Goal: Task Accomplishment & Management: Use online tool/utility

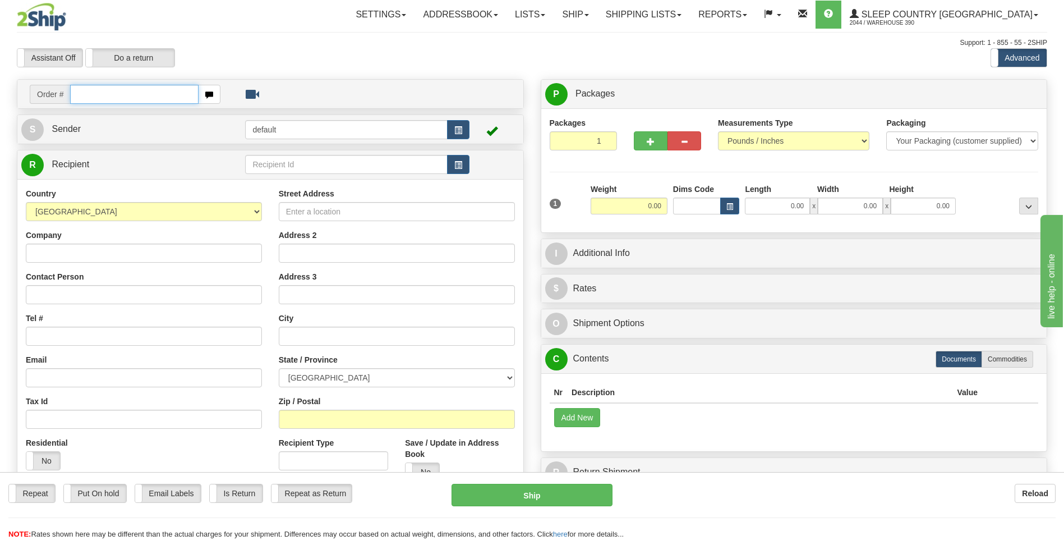
click at [106, 94] on input "text" at bounding box center [134, 94] width 128 height 19
type input "9002I115256"
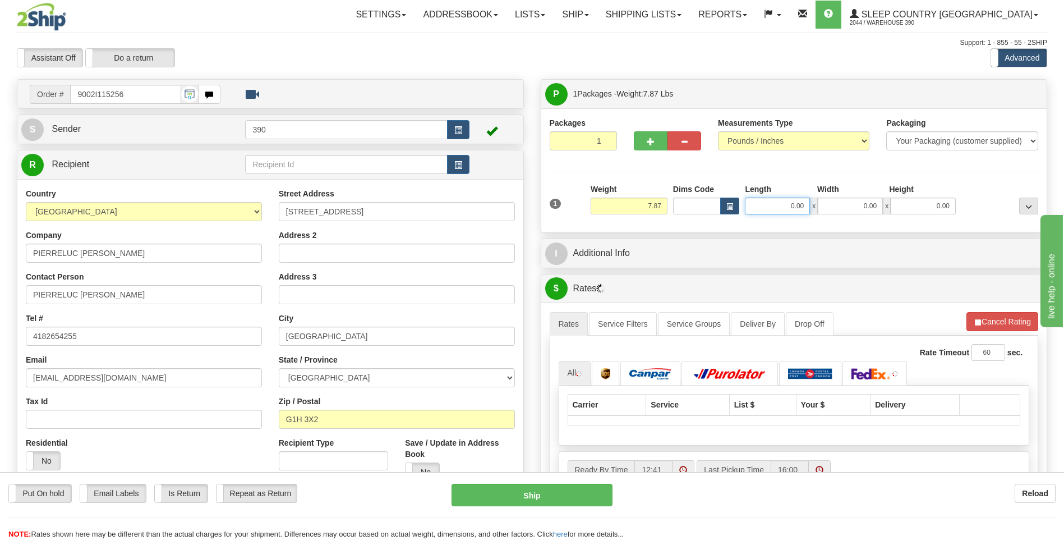
click at [767, 202] on input "0.00" at bounding box center [777, 205] width 65 height 17
type input "10.00"
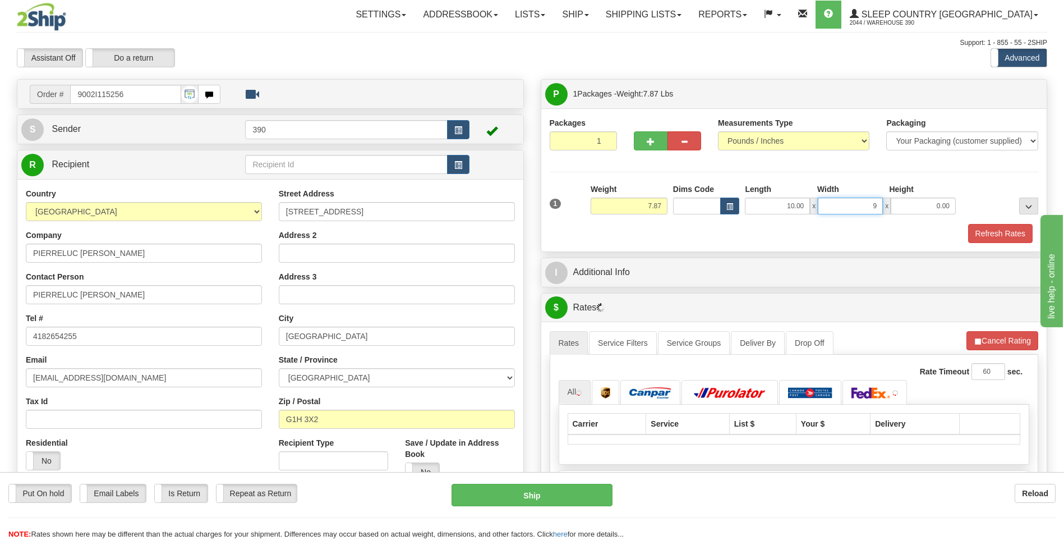
type input "9.00"
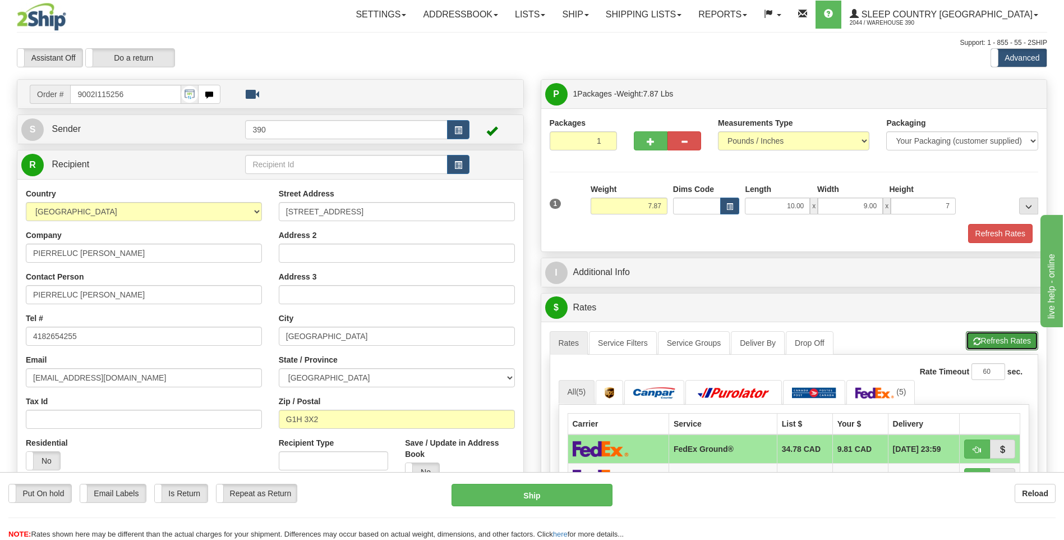
type input "7.00"
click at [994, 341] on button "Refresh Rates" at bounding box center [1002, 340] width 72 height 19
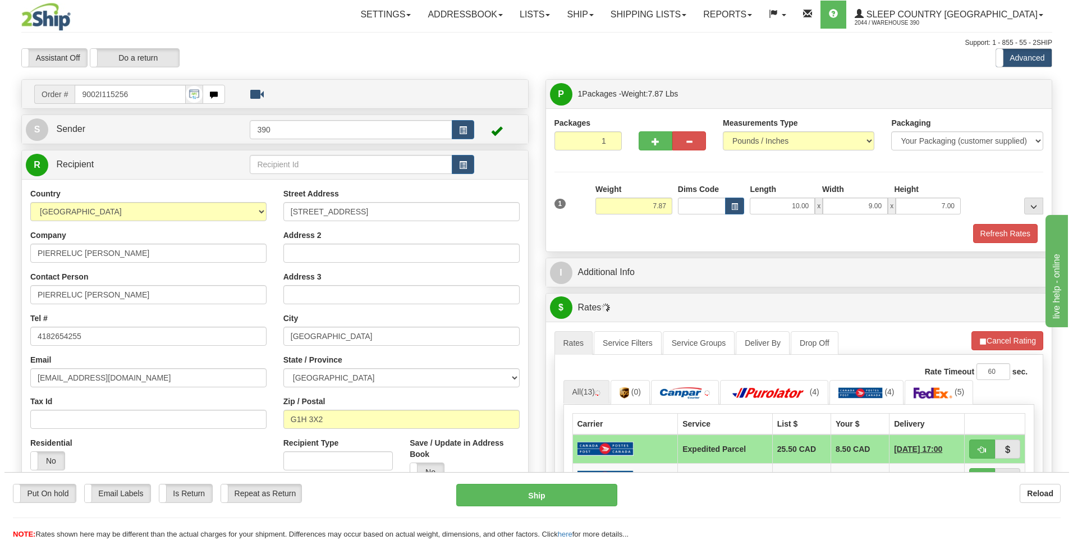
scroll to position [56, 0]
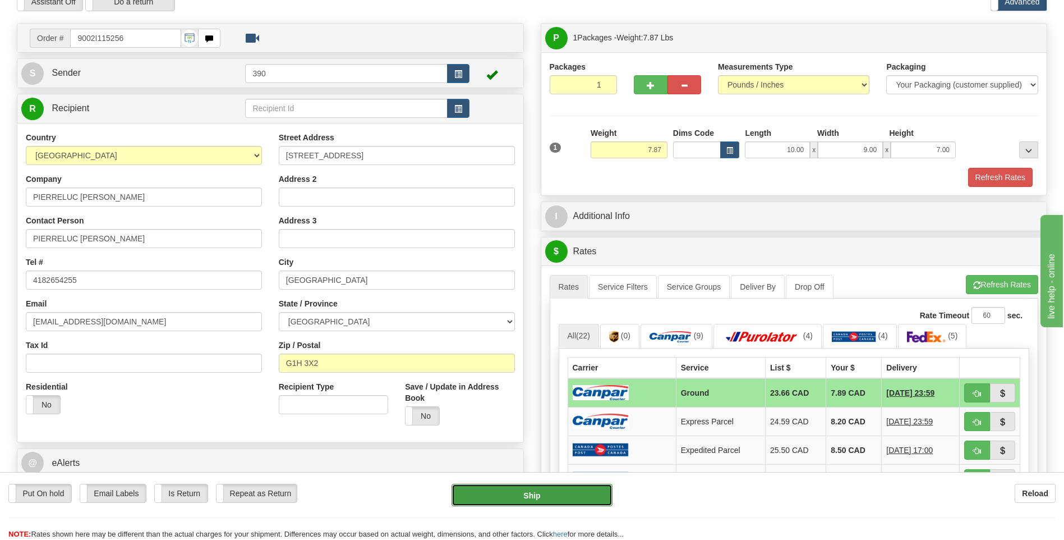
click at [568, 492] on button "Ship" at bounding box center [532, 495] width 160 height 22
type input "1"
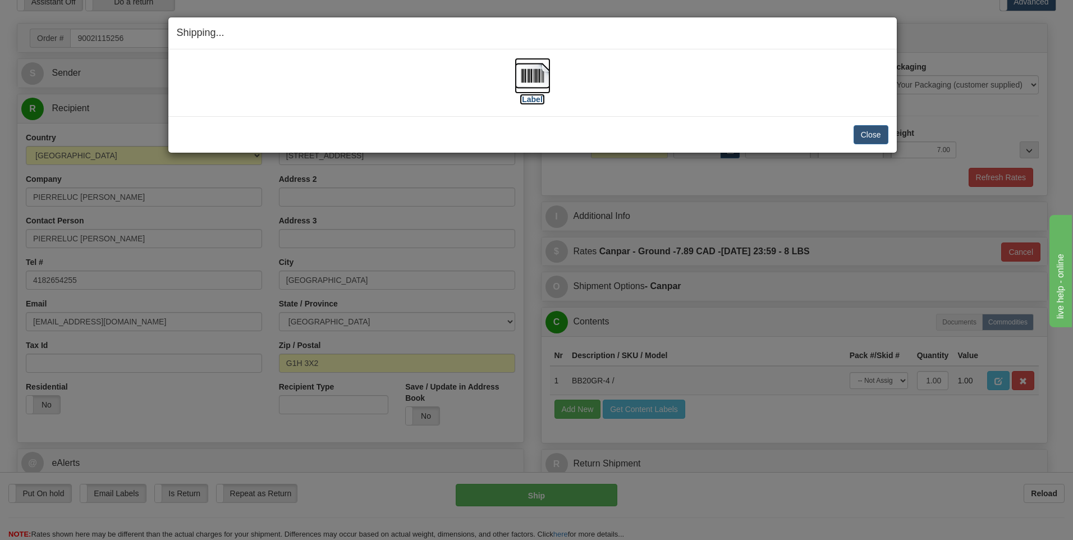
click at [531, 79] on img at bounding box center [532, 76] width 36 height 36
click at [867, 130] on button "Close" at bounding box center [870, 134] width 35 height 19
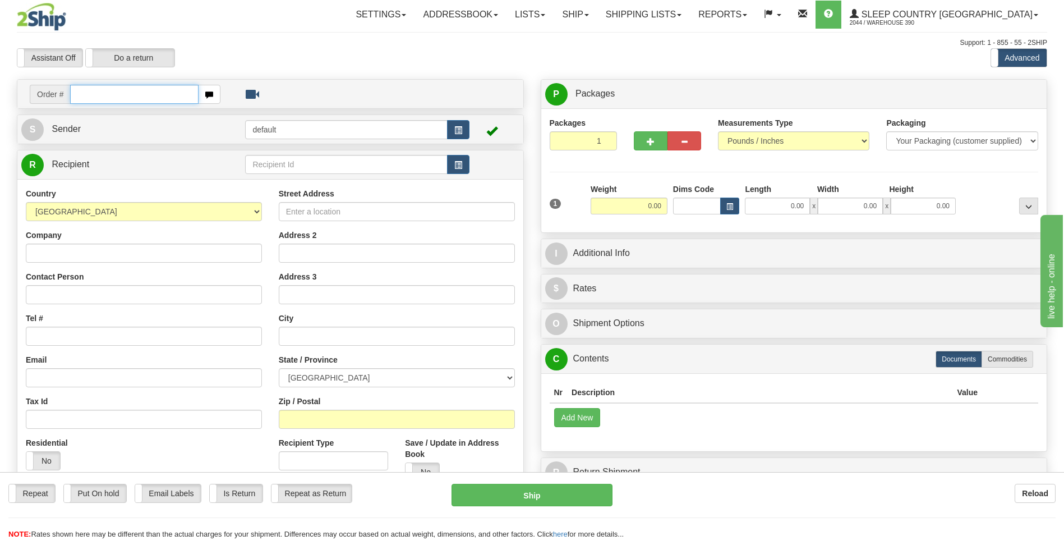
click at [169, 94] on input "text" at bounding box center [134, 94] width 128 height 19
type input "9002I115370"
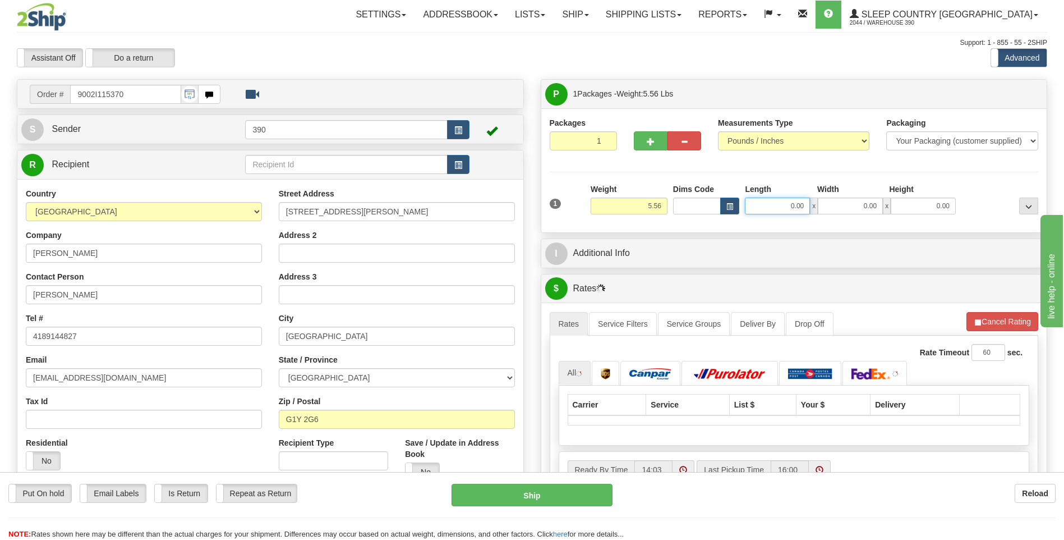
click at [764, 204] on input "0.00" at bounding box center [777, 205] width 65 height 17
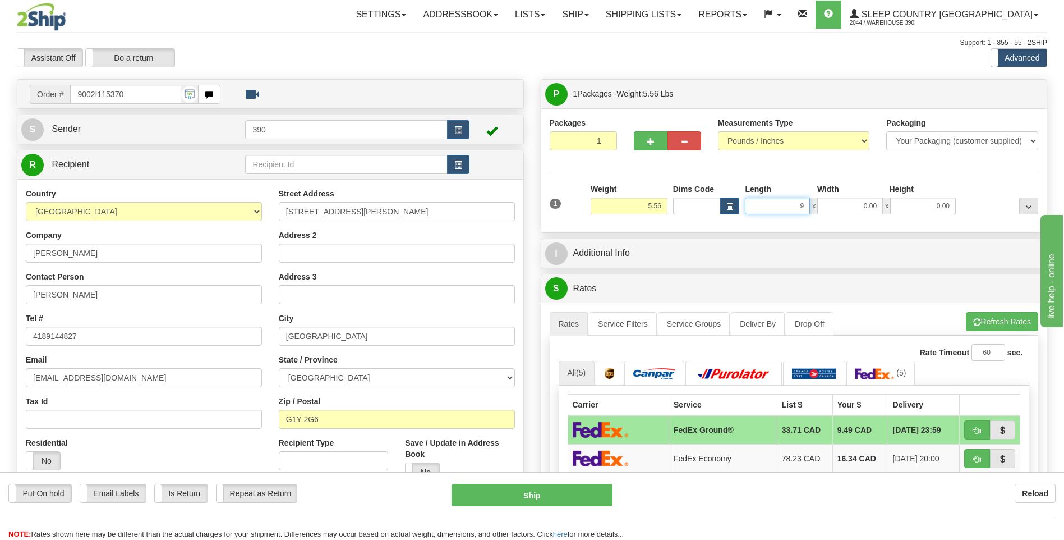
type input "9.00"
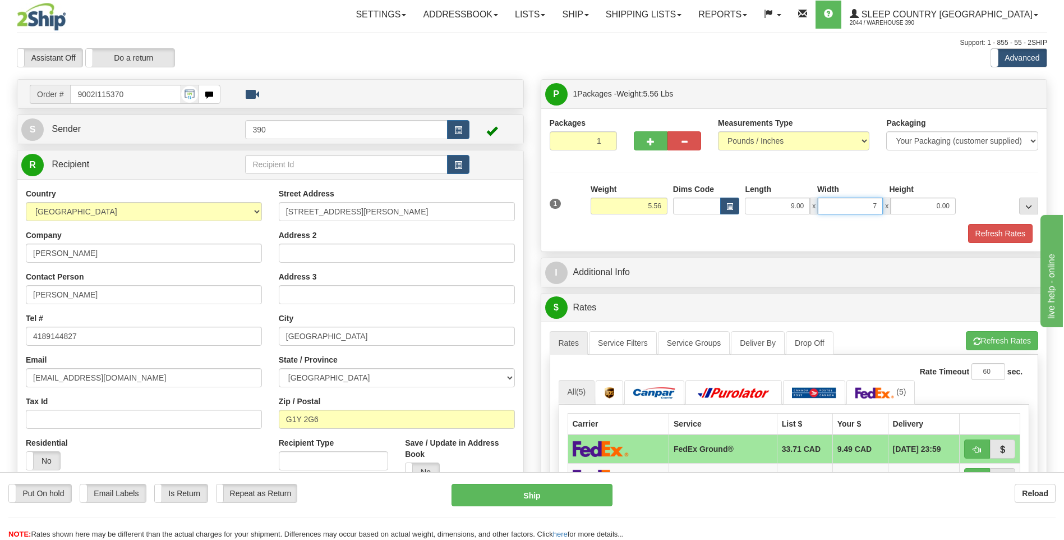
type input "7.00"
type input "8.00"
click at [980, 339] on button "Refresh Rates" at bounding box center [1002, 340] width 72 height 19
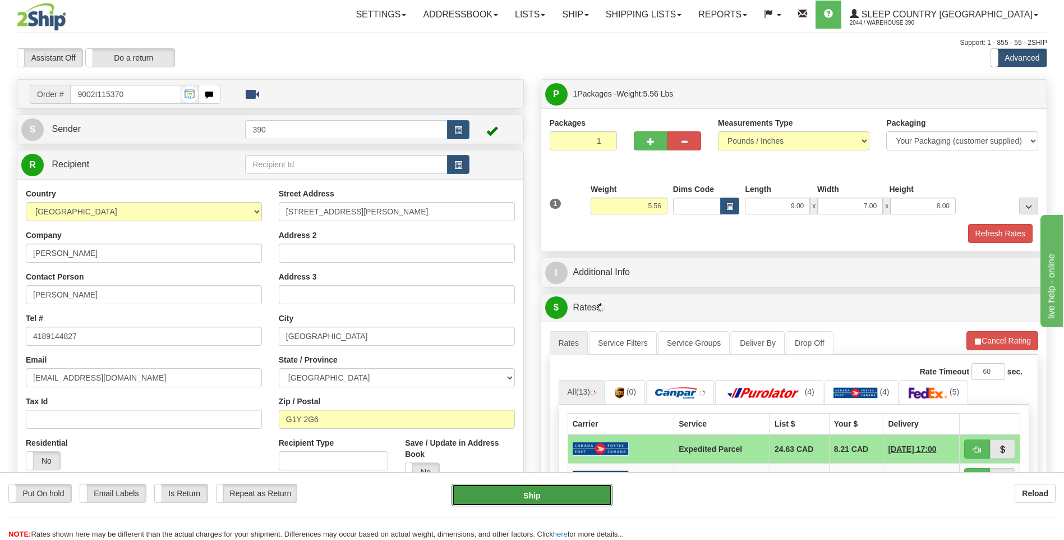
click at [565, 492] on button "Ship" at bounding box center [532, 495] width 160 height 22
type input "DOM.EP"
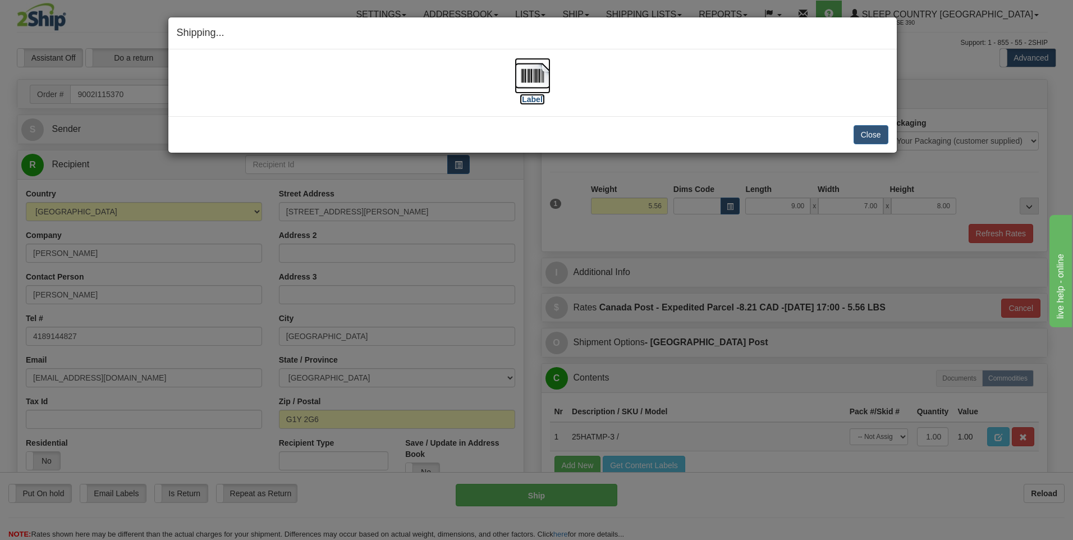
click at [525, 79] on img at bounding box center [532, 76] width 36 height 36
click at [871, 135] on button "Close" at bounding box center [870, 134] width 35 height 19
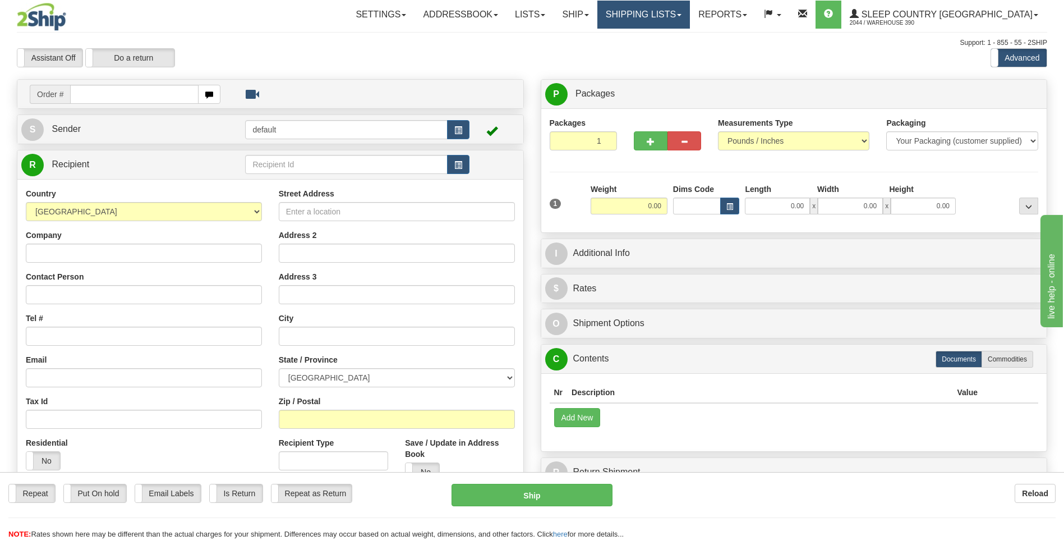
click at [675, 13] on link "Shipping lists" at bounding box center [643, 15] width 93 height 28
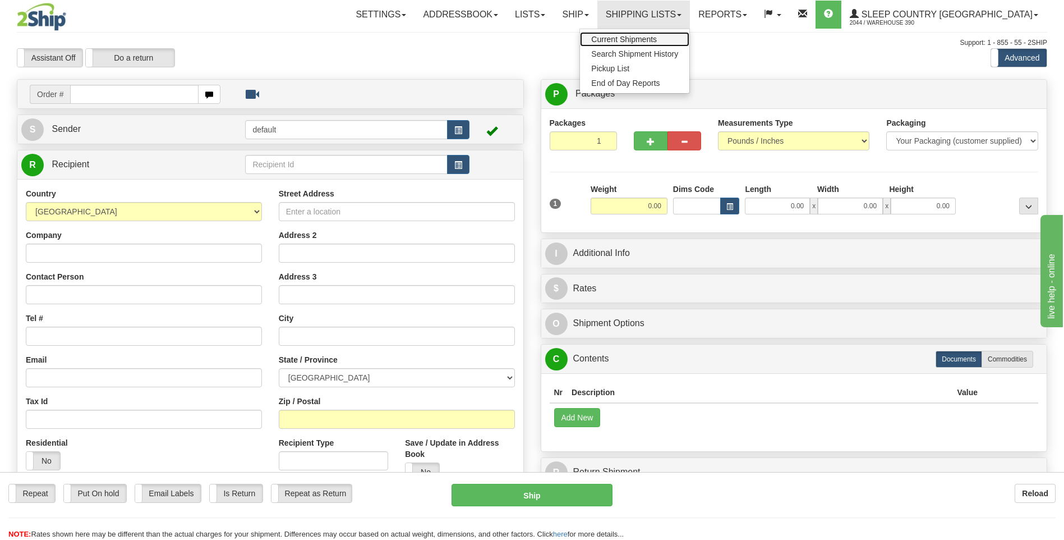
click at [657, 37] on span "Current Shipments" at bounding box center [624, 39] width 66 height 9
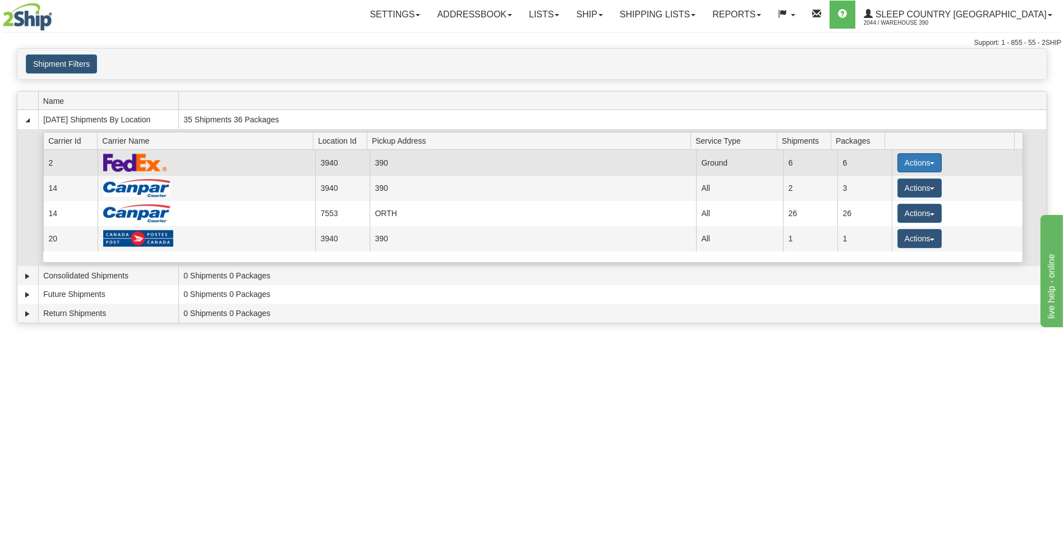
click at [918, 161] on button "Actions" at bounding box center [920, 162] width 45 height 19
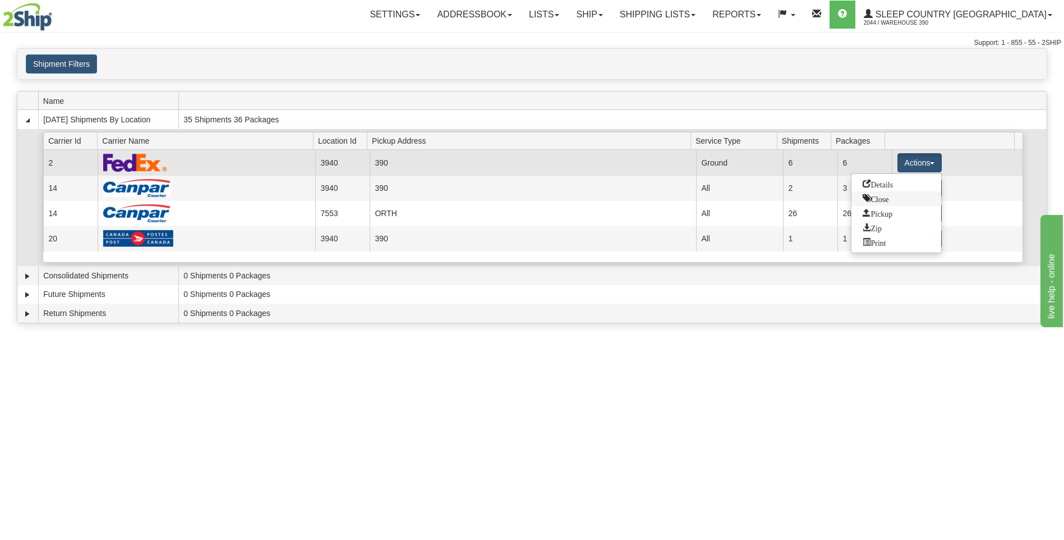
click at [884, 199] on span "Close" at bounding box center [876, 198] width 26 height 8
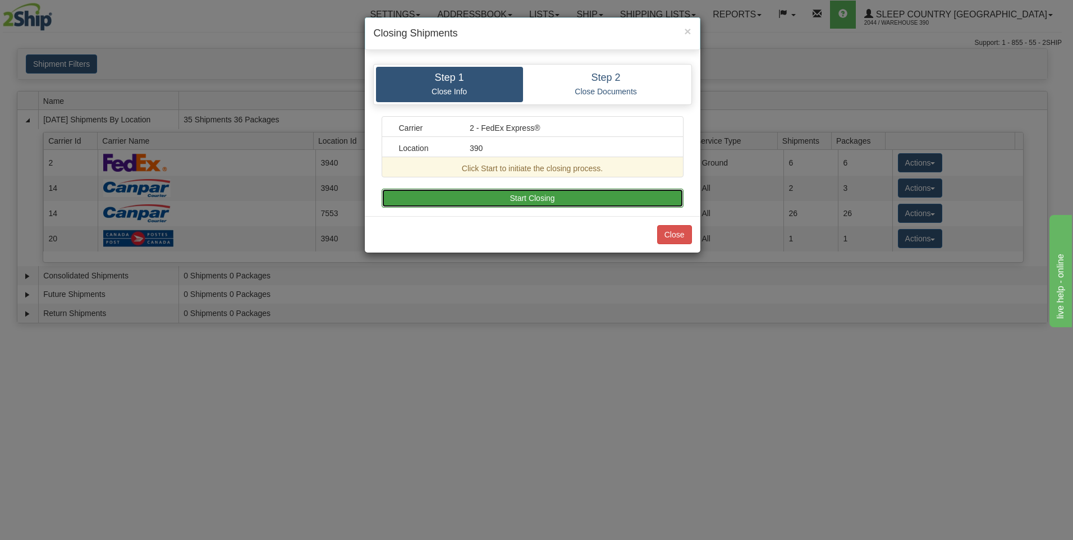
click at [608, 195] on button "Start Closing" at bounding box center [532, 198] width 302 height 19
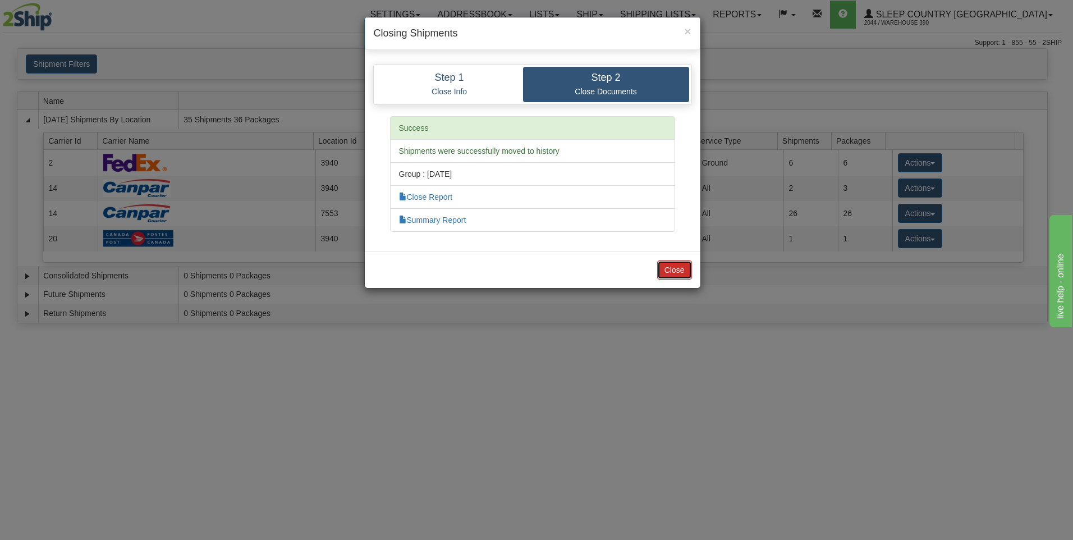
click at [661, 265] on button "Close" at bounding box center [674, 269] width 35 height 19
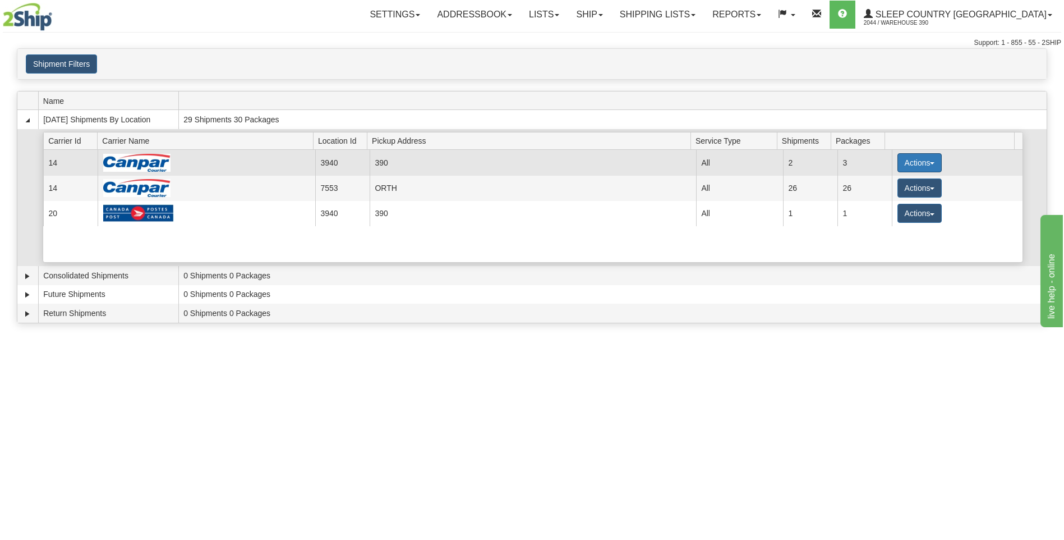
click at [898, 159] on button "Actions" at bounding box center [920, 162] width 45 height 19
click at [883, 195] on span "Close" at bounding box center [876, 198] width 26 height 8
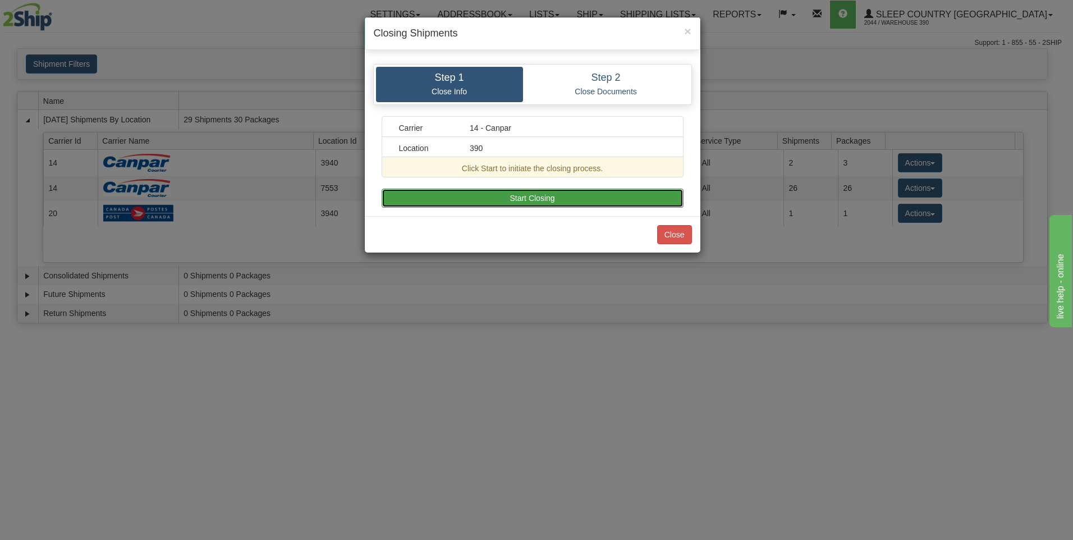
click at [625, 200] on button "Start Closing" at bounding box center [532, 198] width 302 height 19
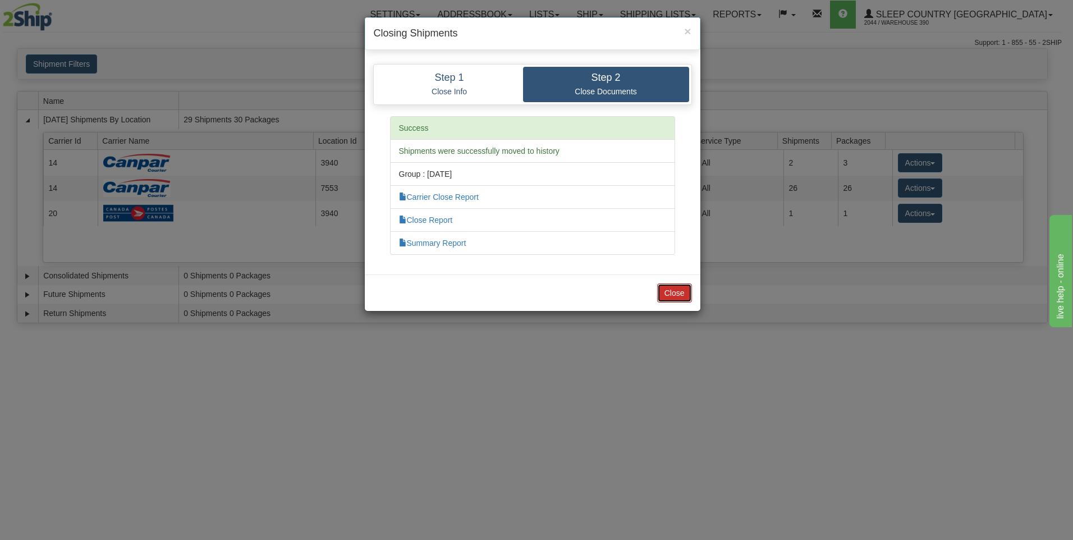
click at [664, 291] on button "Close" at bounding box center [674, 292] width 35 height 19
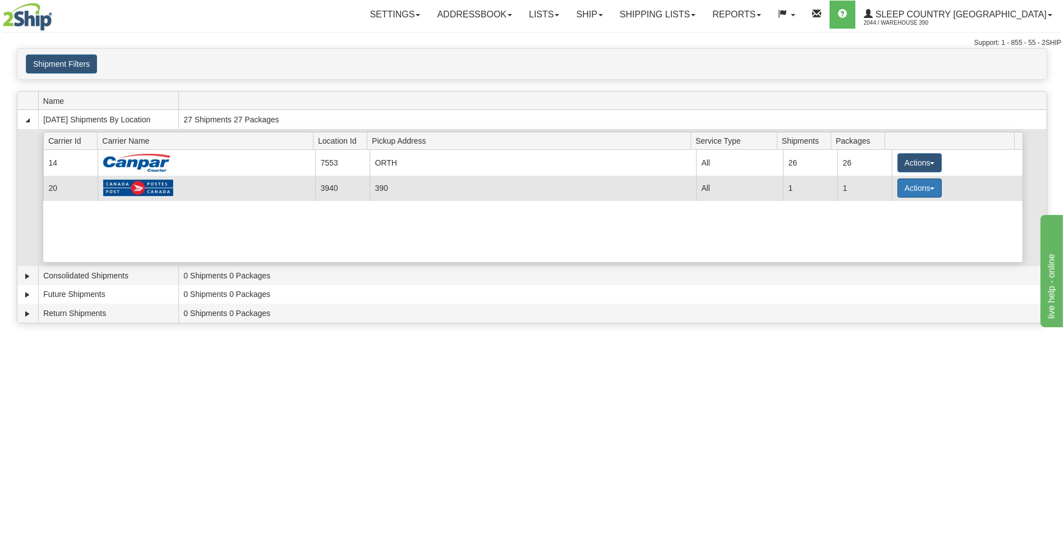
click at [902, 187] on button "Actions" at bounding box center [920, 187] width 45 height 19
click at [886, 229] on link "Close" at bounding box center [897, 224] width 90 height 15
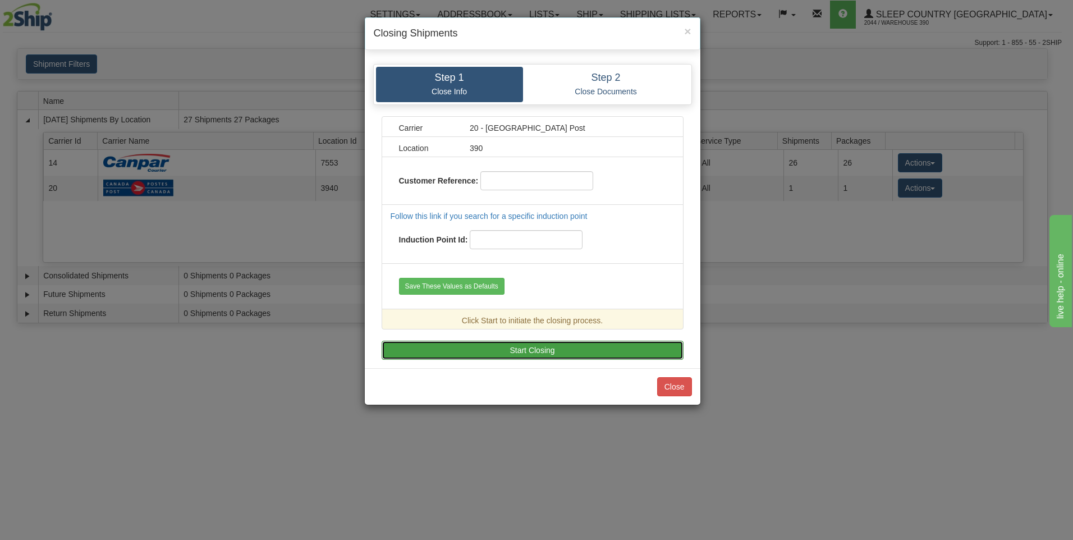
click at [643, 345] on button "Start Closing" at bounding box center [532, 350] width 302 height 19
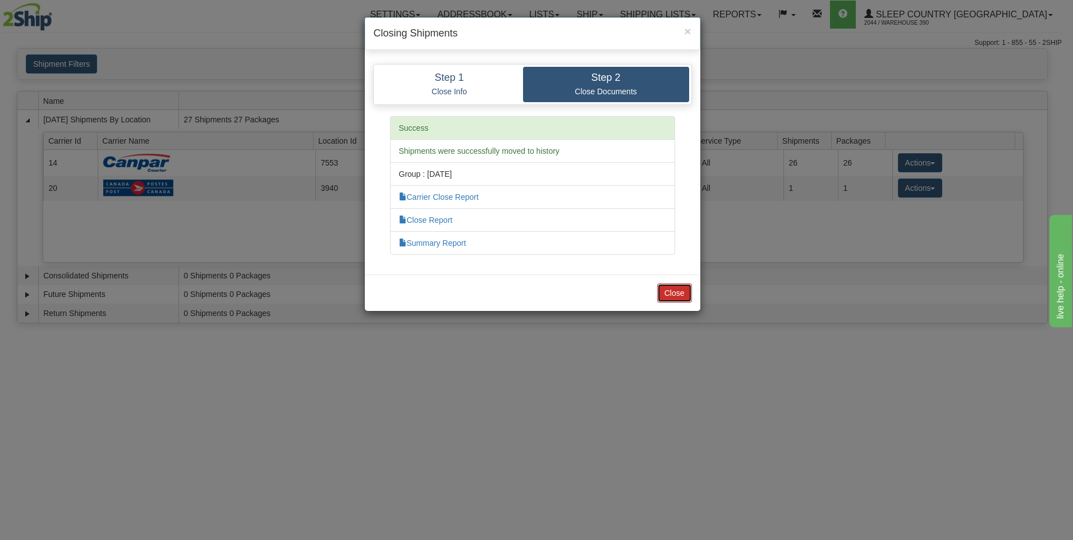
click at [674, 295] on button "Close" at bounding box center [674, 292] width 35 height 19
